Goal: Information Seeking & Learning: Learn about a topic

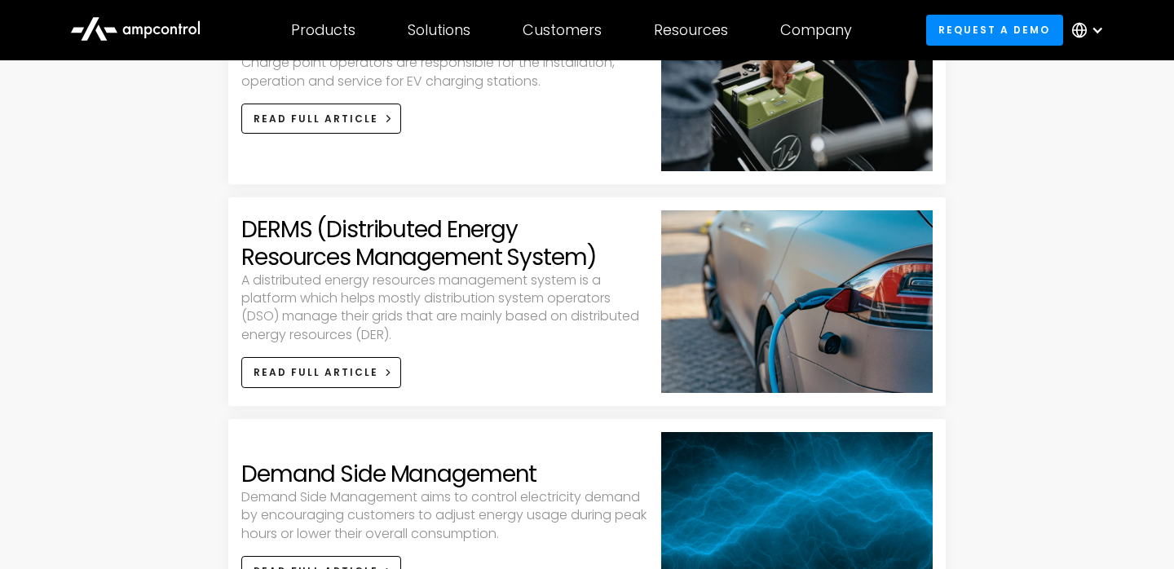
scroll to position [802, 0]
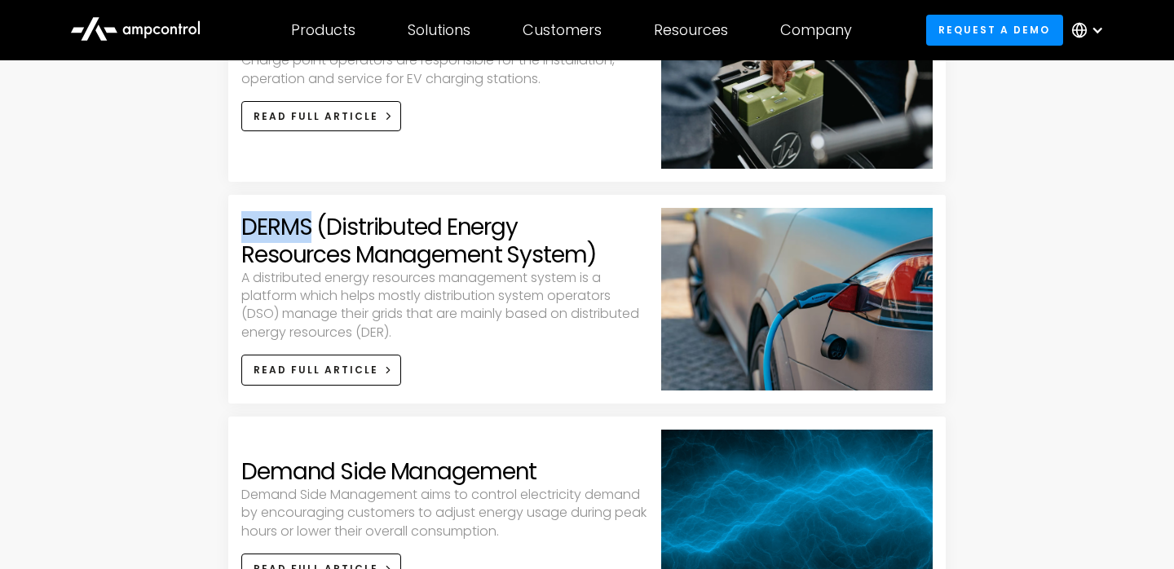
drag, startPoint x: 236, startPoint y: 227, endPoint x: 307, endPoint y: 231, distance: 71.9
click at [307, 231] on div "what-is-derms DERMS (Distributed Energy Resources Management System) A distribu…" at bounding box center [587, 299] width 718 height 209
copy h2 "DERMS"
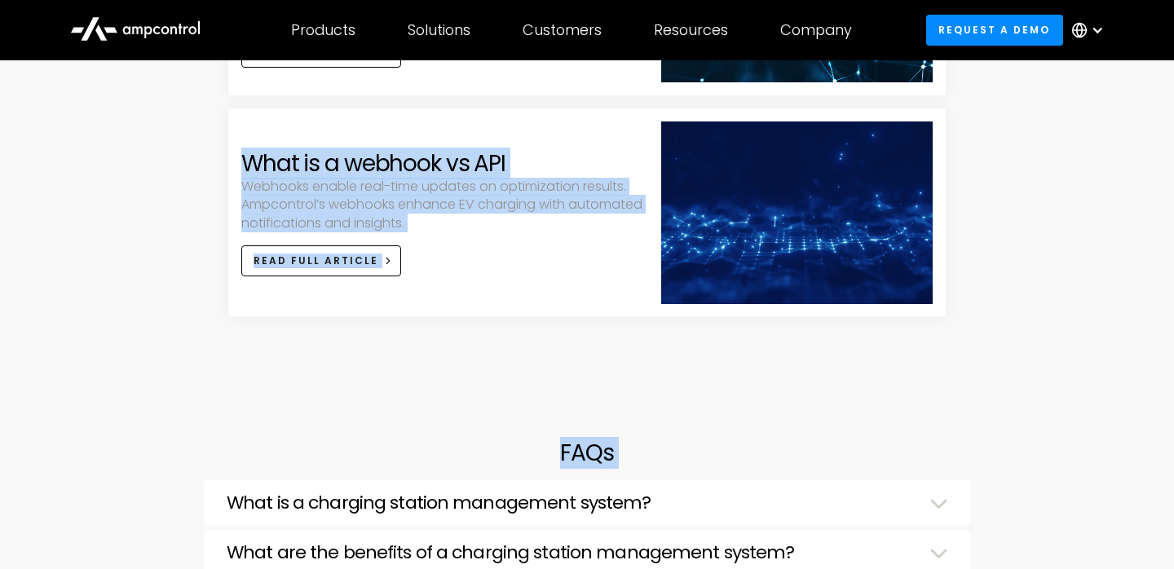
scroll to position [3971, 0]
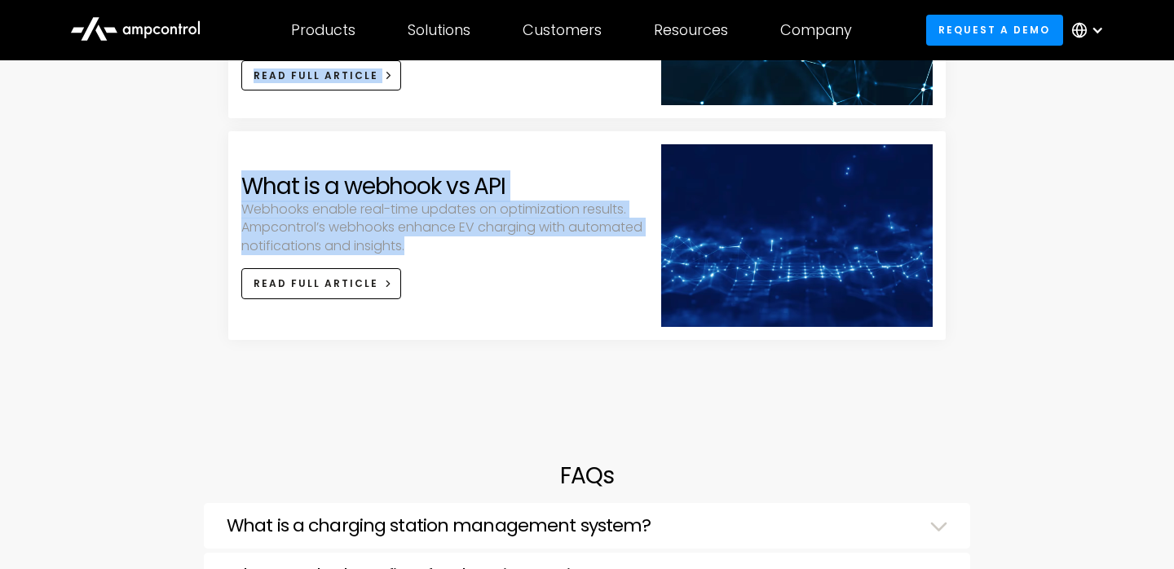
drag, startPoint x: 220, startPoint y: 344, endPoint x: 436, endPoint y: 257, distance: 233.1
copy div "API Key APIs enable systems to share data and functionality online. Ampcontrol …"
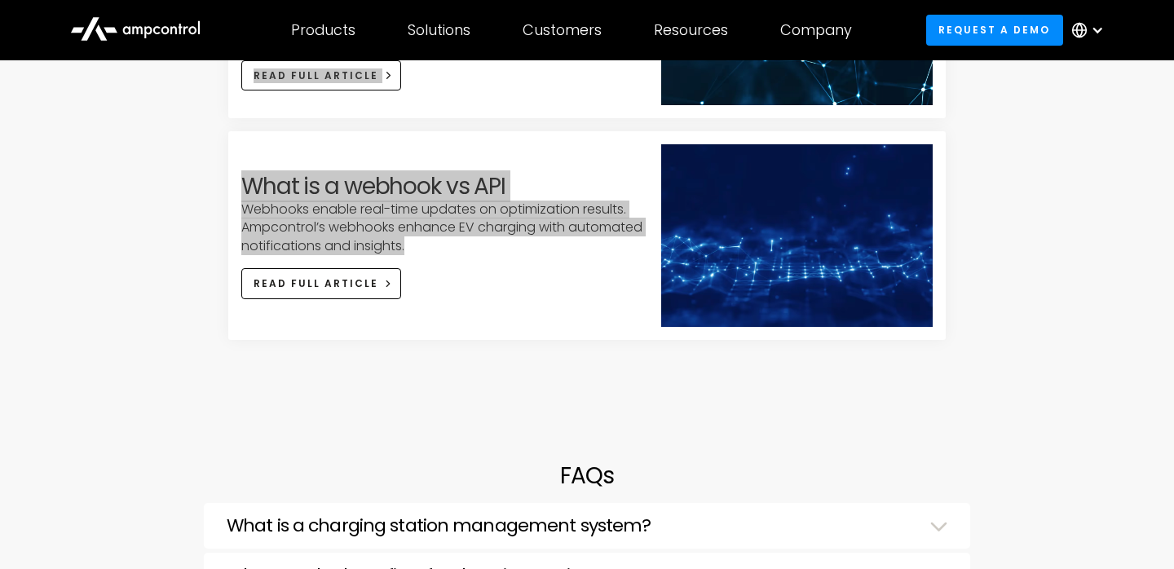
copy div "API Key APIs enable systems to share data and functionality online. Ampcontrol …"
